Goal: Check status: Check status

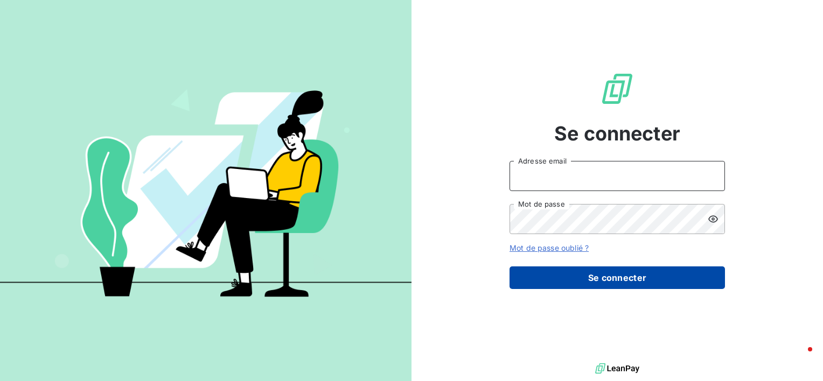
type input "[EMAIL_ADDRESS][DOMAIN_NAME]"
click at [615, 274] on button "Se connecter" at bounding box center [616, 277] width 215 height 23
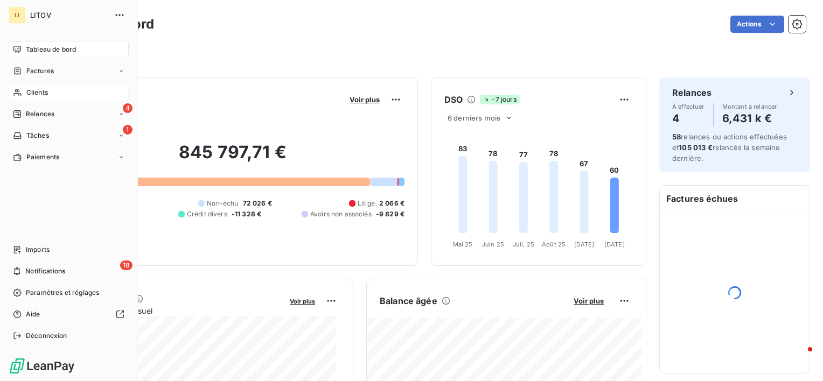
click at [22, 92] on div "Clients" at bounding box center [69, 92] width 120 height 17
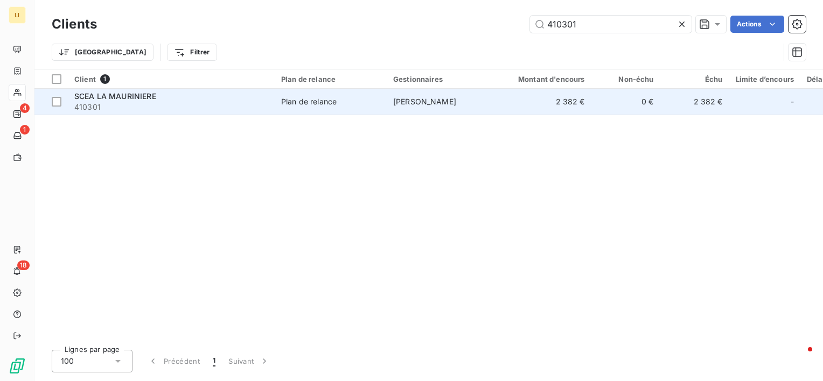
type input "410301"
click at [204, 106] on span "410301" at bounding box center [171, 107] width 194 height 11
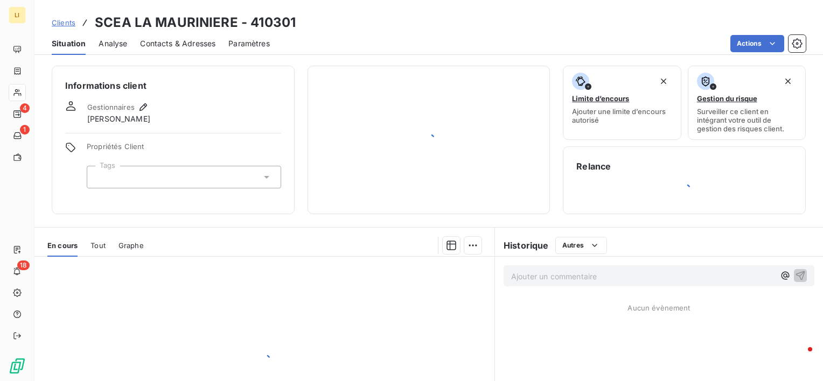
click at [140, 101] on button "button" at bounding box center [143, 107] width 13 height 13
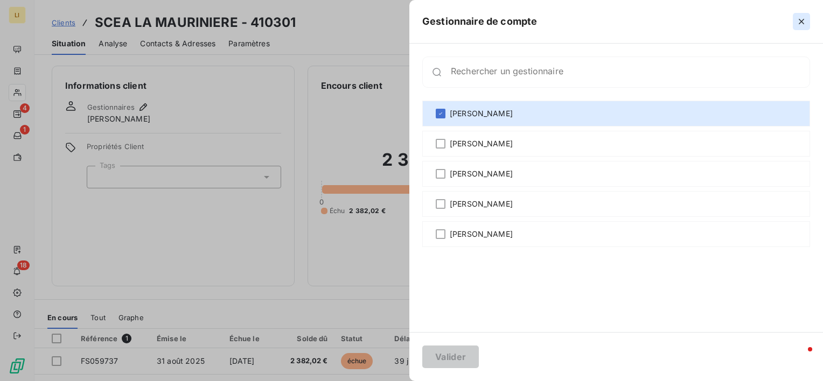
click at [805, 22] on icon "button" at bounding box center [801, 21] width 11 height 11
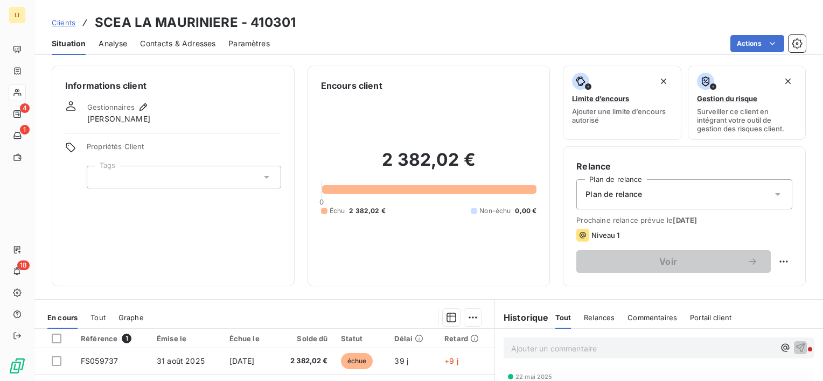
click at [158, 37] on div "Contacts & Adresses" at bounding box center [177, 43] width 75 height 23
